Goal: Complete application form

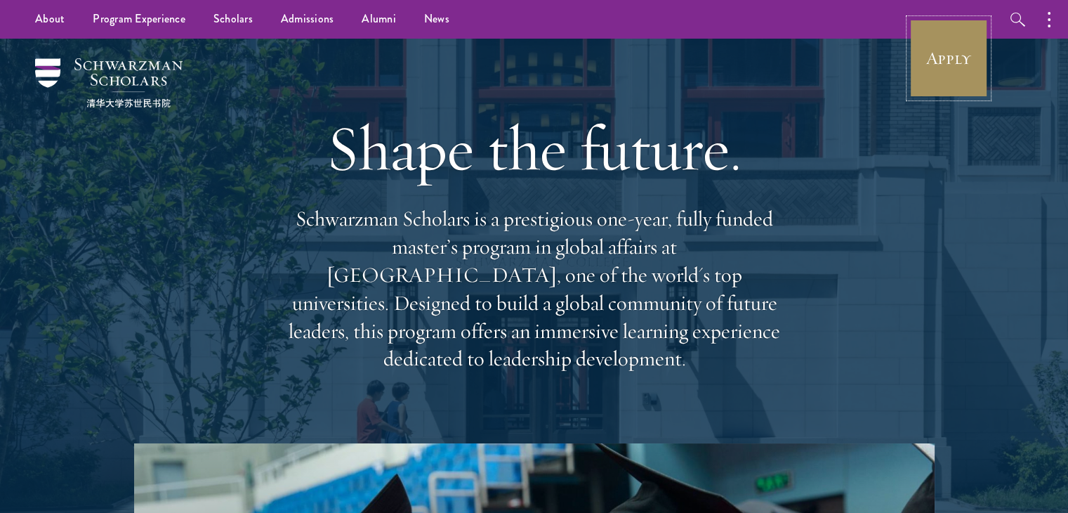
click at [955, 64] on link "Apply" at bounding box center [948, 58] width 79 height 79
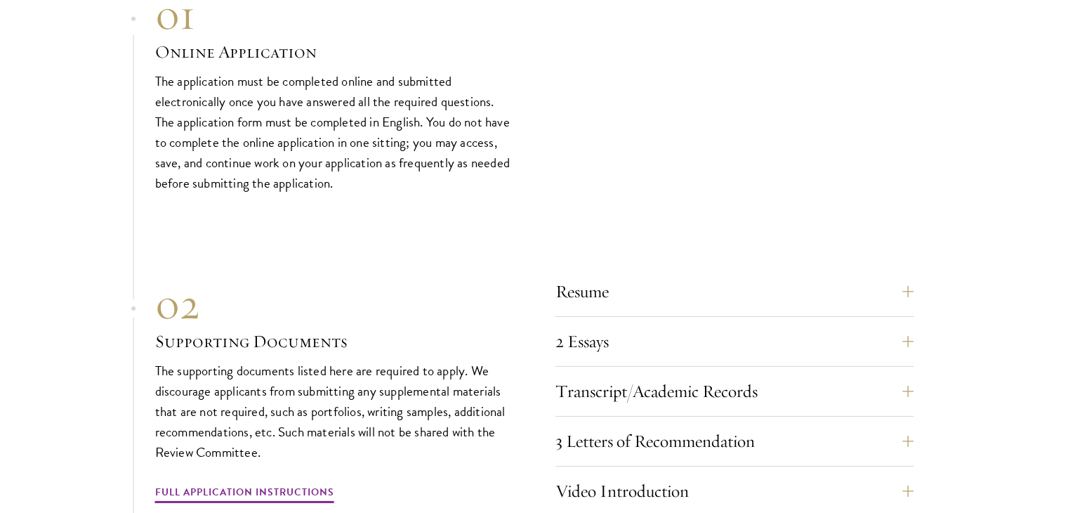
scroll to position [4536, 0]
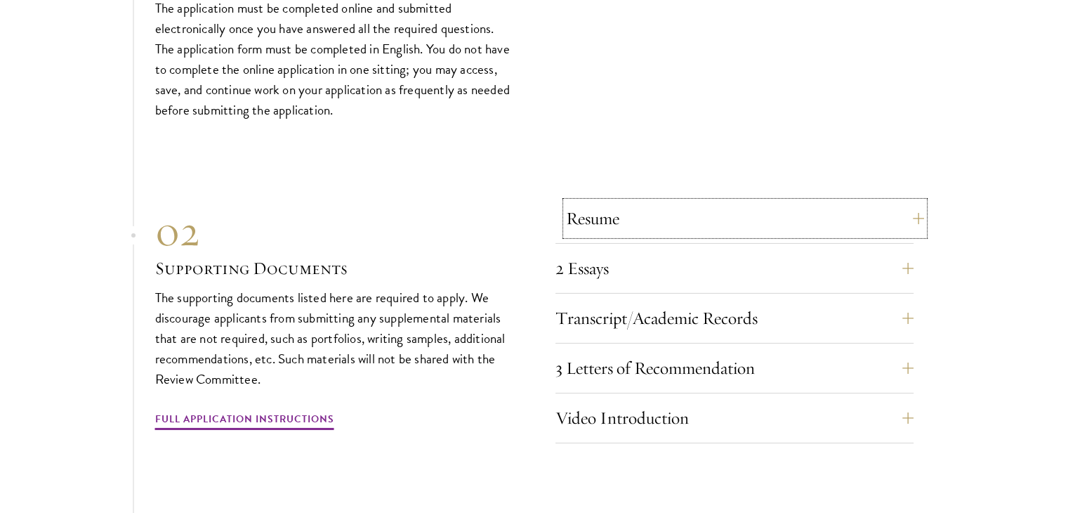
click at [646, 217] on button "Resume" at bounding box center [745, 219] width 358 height 34
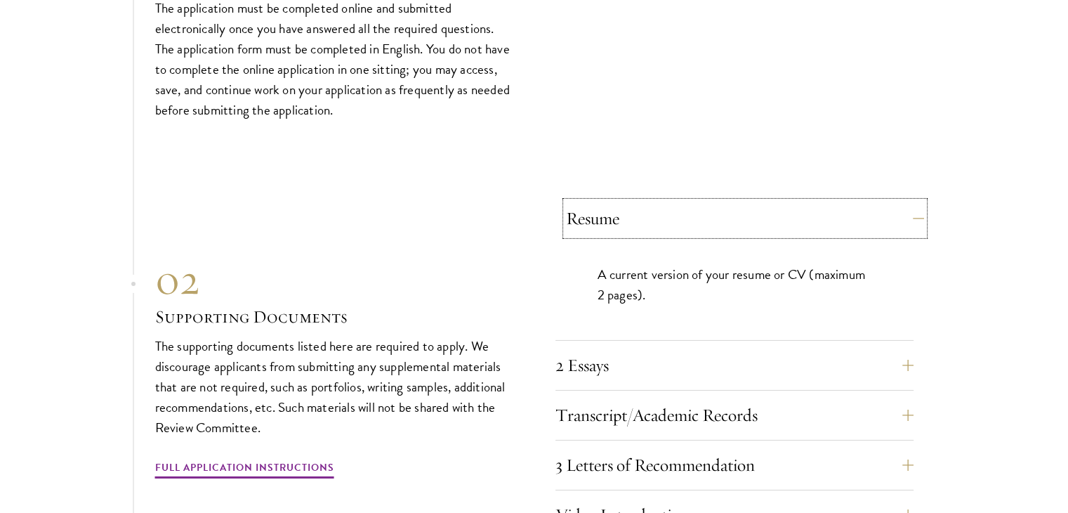
click at [638, 211] on button "Resume" at bounding box center [745, 219] width 358 height 34
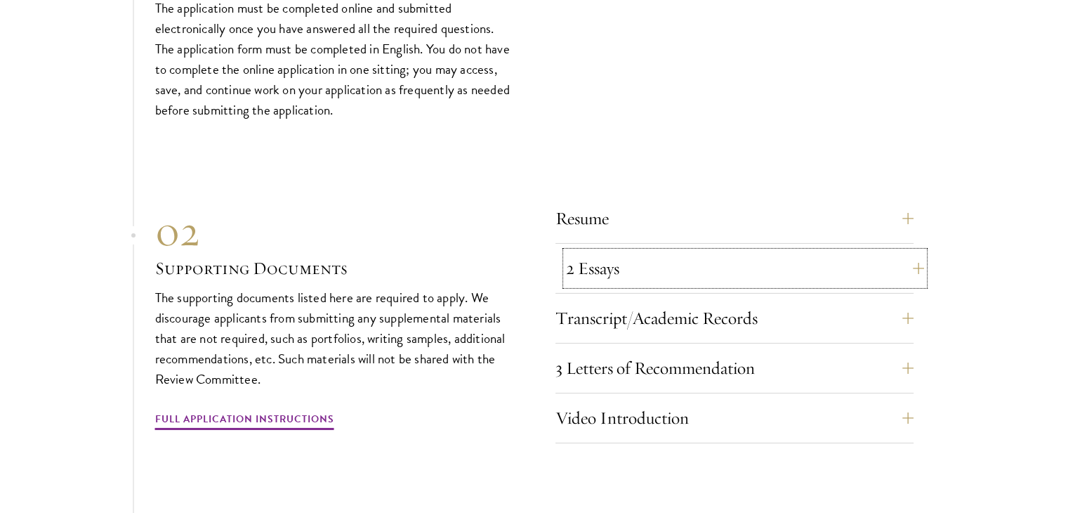
click at [615, 268] on button "2 Essays" at bounding box center [745, 268] width 358 height 34
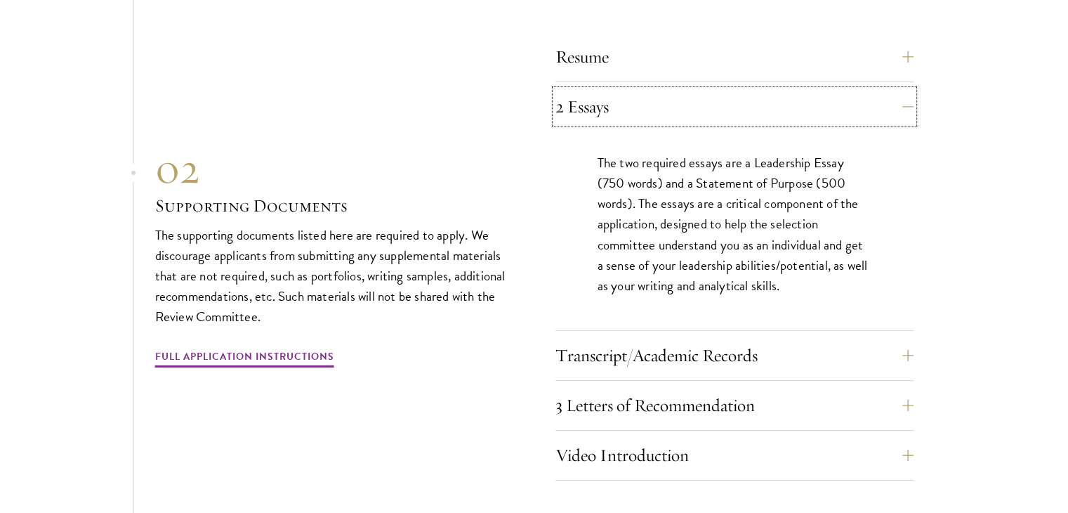
scroll to position [4701, 0]
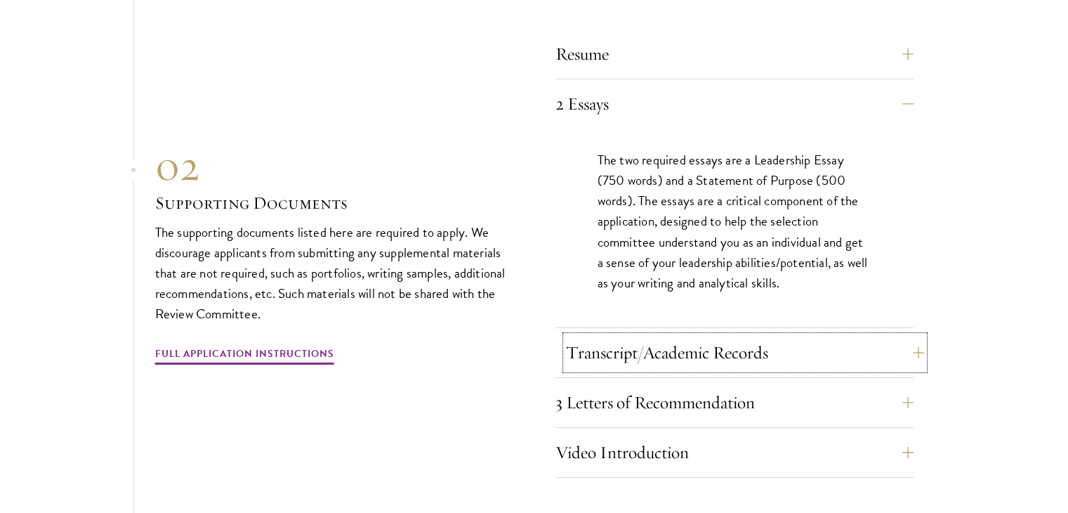
click at [626, 338] on button "Transcript/Academic Records" at bounding box center [745, 353] width 358 height 34
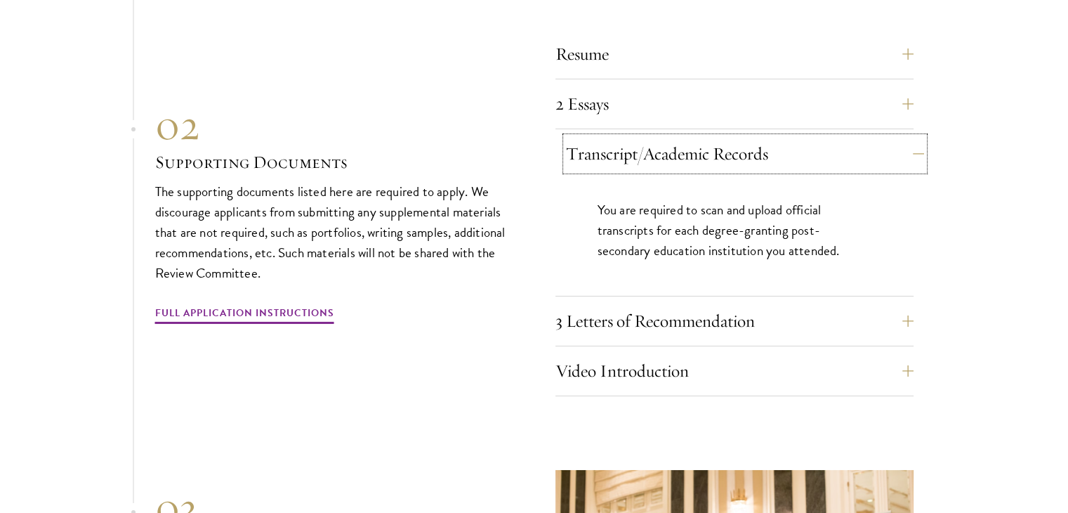
click at [646, 150] on button "Transcript/Academic Records" at bounding box center [745, 154] width 358 height 34
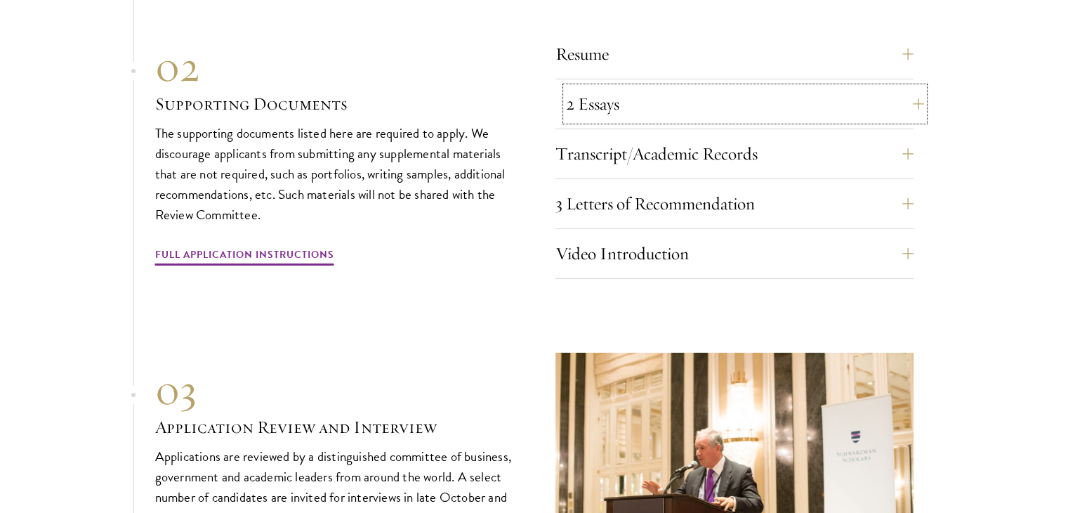
click at [635, 95] on button "2 Essays" at bounding box center [745, 104] width 358 height 34
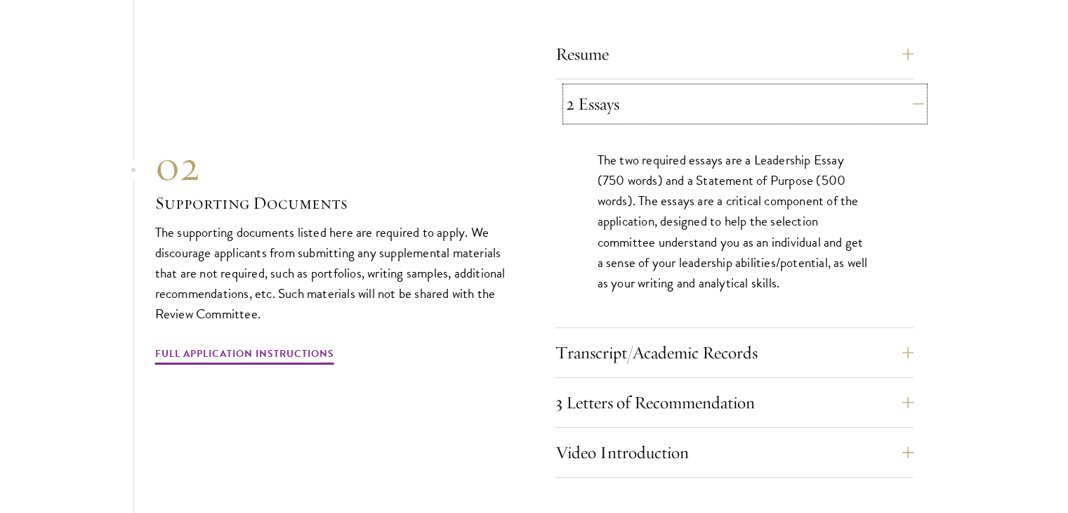
click at [606, 105] on button "2 Essays" at bounding box center [745, 104] width 358 height 34
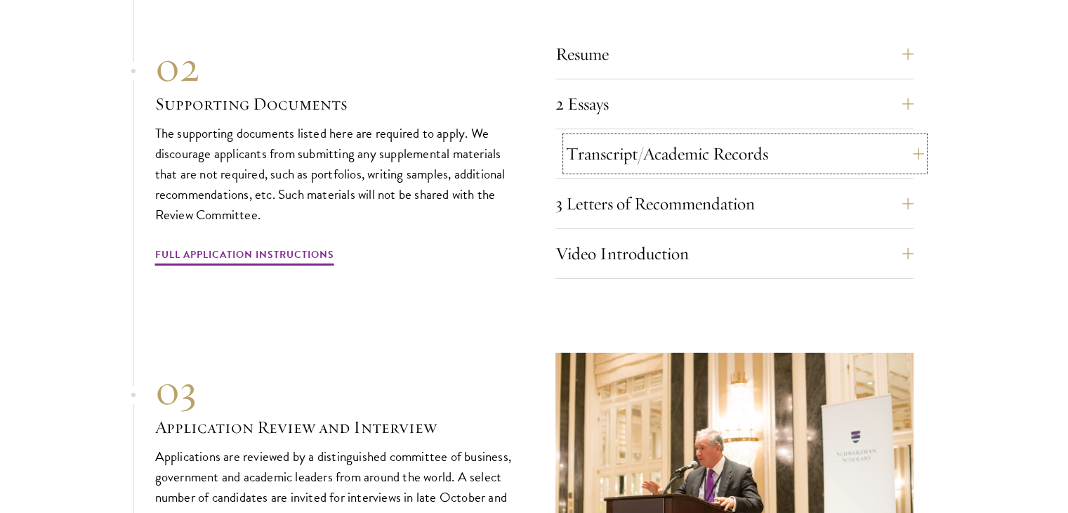
click at [581, 138] on button "Transcript/Academic Records" at bounding box center [745, 154] width 358 height 34
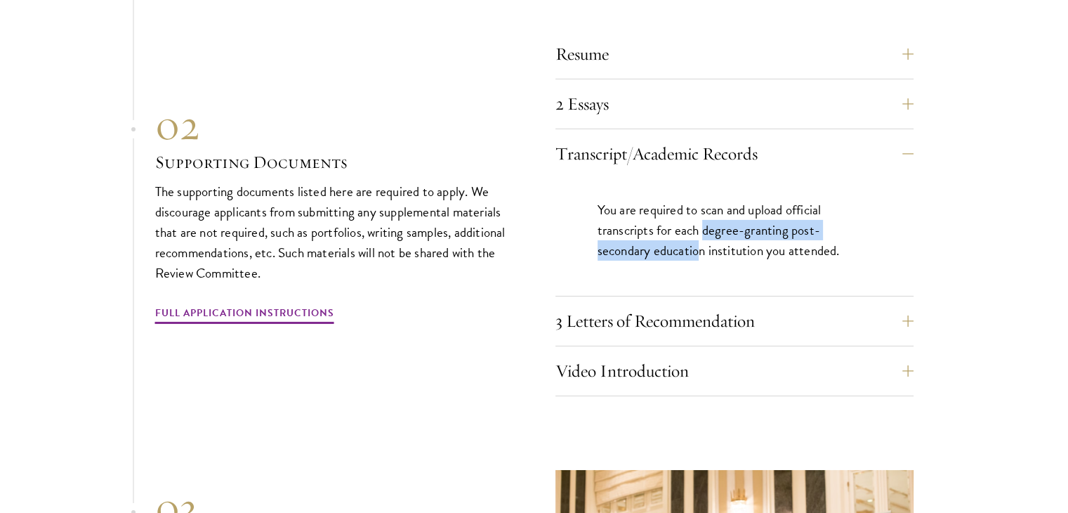
drag, startPoint x: 706, startPoint y: 221, endPoint x: 702, endPoint y: 249, distance: 28.3
click at [702, 249] on p "You are required to scan and upload official transcripts for each degree-granti…" at bounding box center [735, 229] width 274 height 61
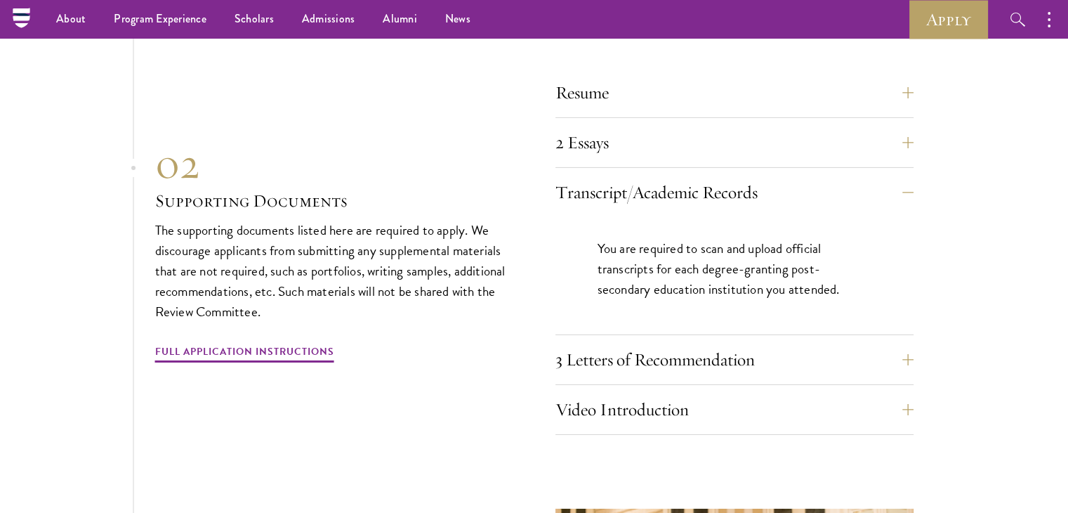
scroll to position [4622, 0]
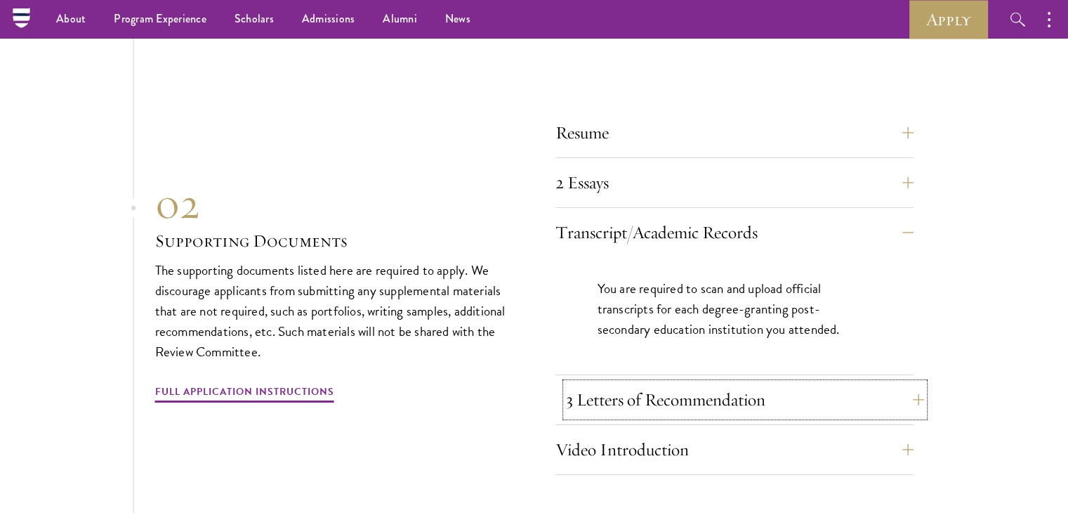
click at [671, 386] on button "3 Letters of Recommendation" at bounding box center [745, 400] width 358 height 34
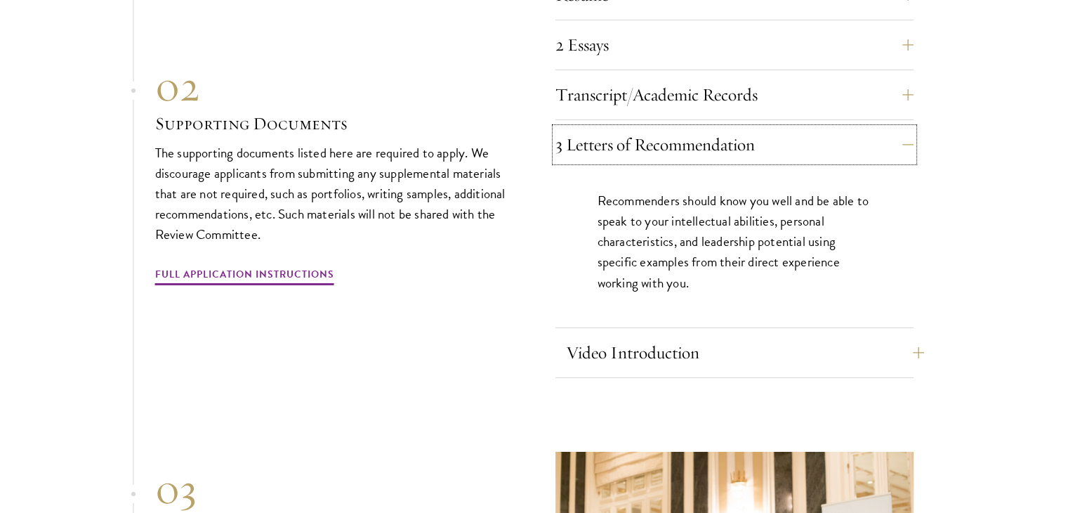
scroll to position [4763, 0]
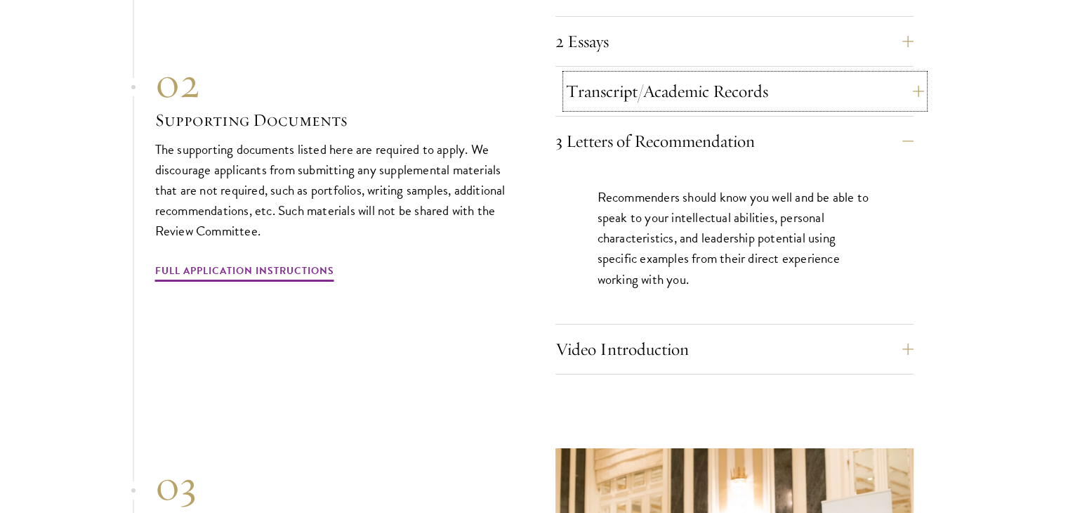
click at [607, 74] on button "Transcript/Academic Records" at bounding box center [745, 91] width 358 height 34
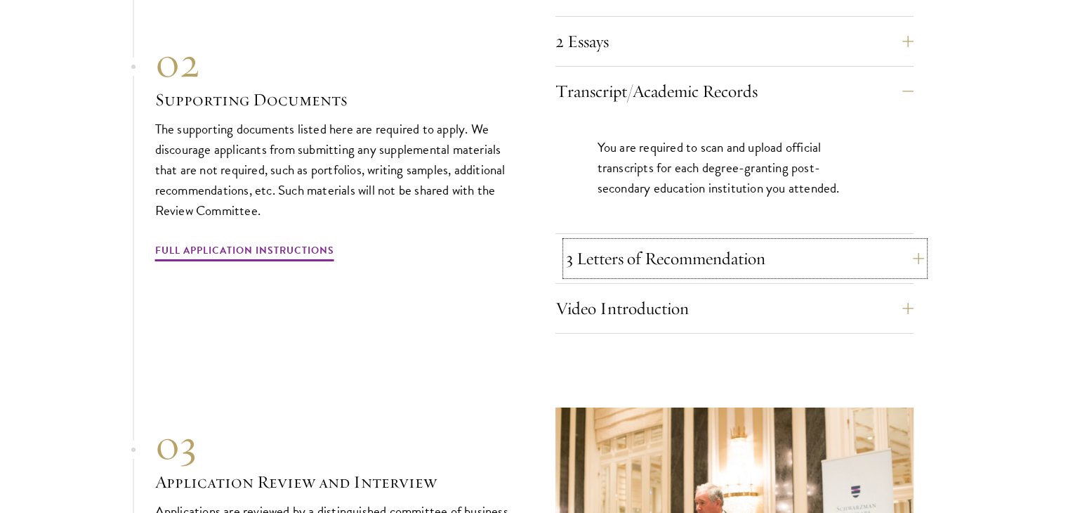
click at [607, 246] on button "3 Letters of Recommendation" at bounding box center [745, 259] width 358 height 34
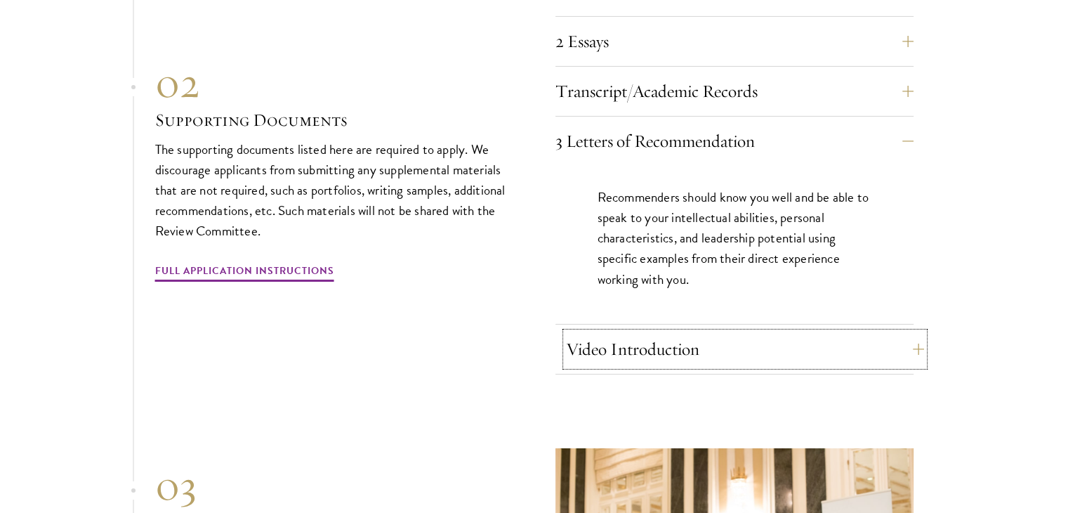
click at [600, 349] on button "Video Introduction" at bounding box center [745, 349] width 358 height 34
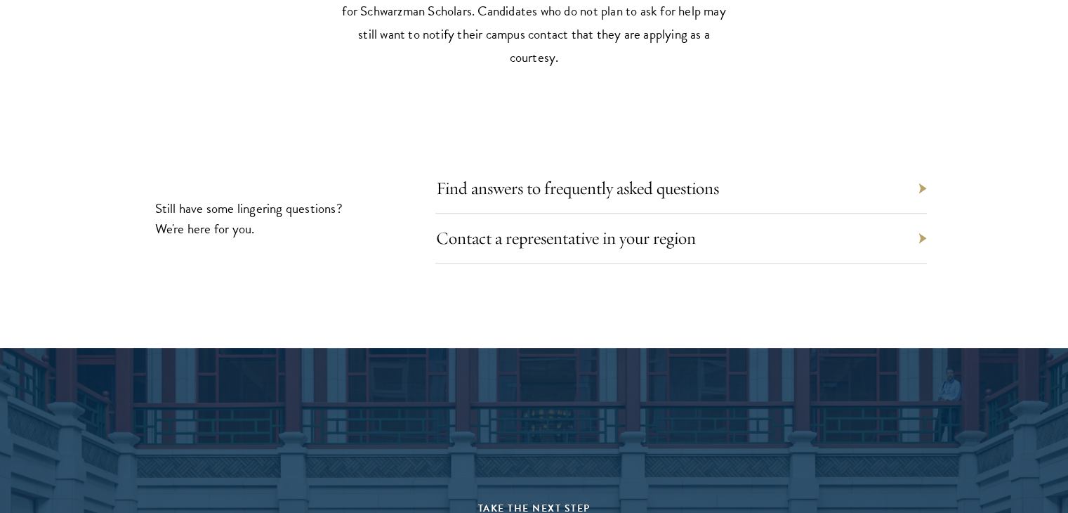
scroll to position [6749, 0]
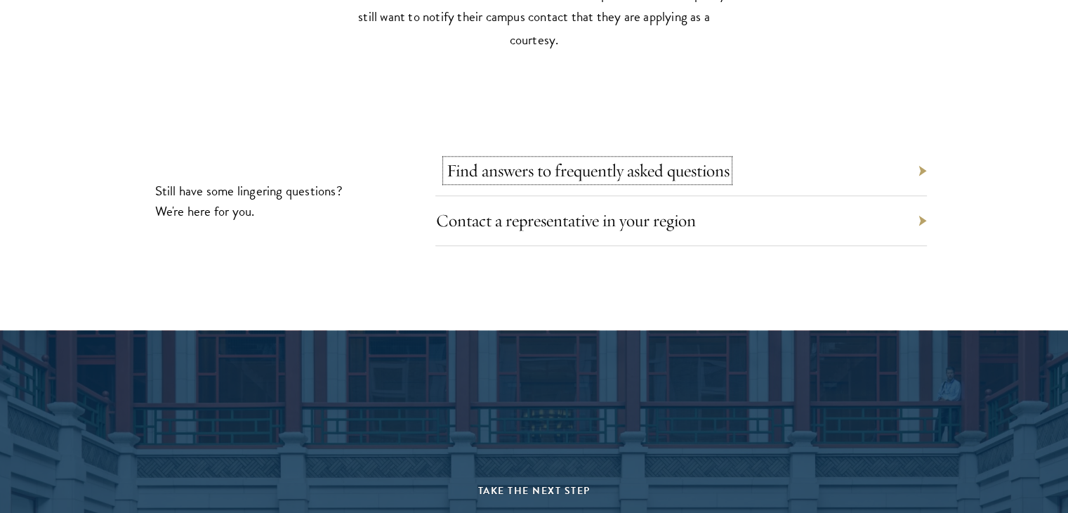
click at [481, 164] on link "Find answers to frequently asked questions" at bounding box center [587, 170] width 283 height 22
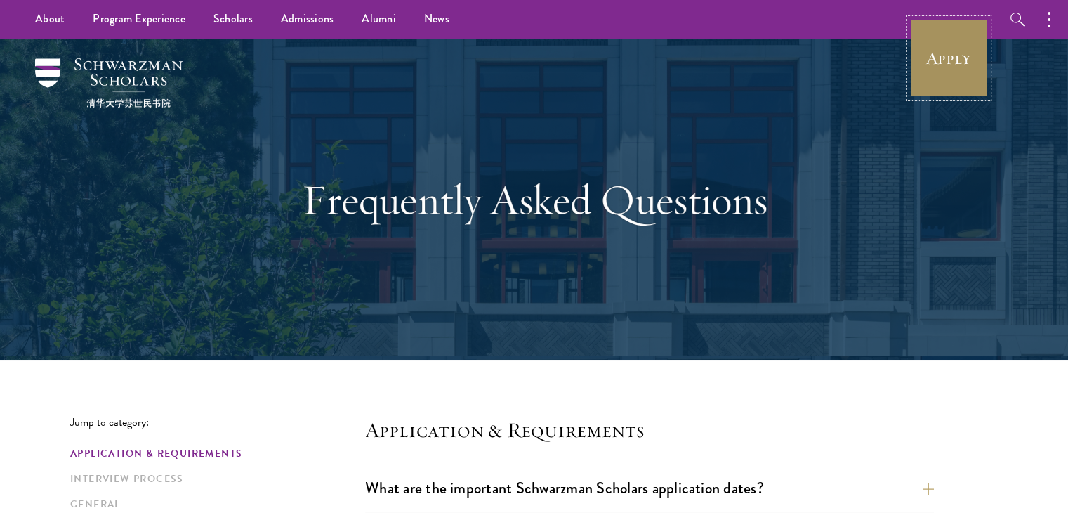
click at [941, 65] on link "Apply" at bounding box center [948, 58] width 79 height 79
